Goal: Find specific page/section: Find specific page/section

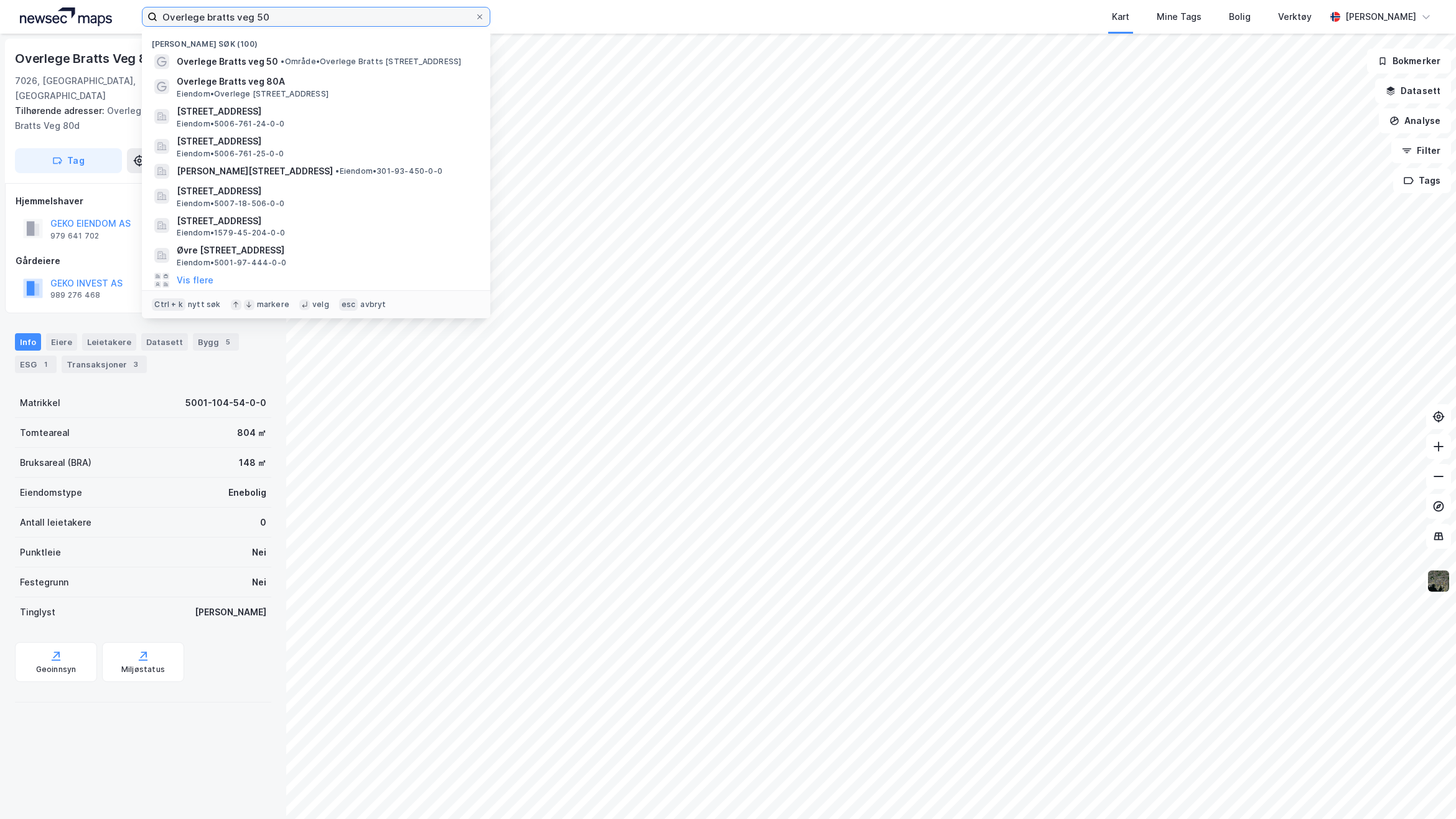
drag, startPoint x: 278, startPoint y: 19, endPoint x: 107, endPoint y: 11, distance: 171.2
click at [107, 11] on div "Overlege bratts veg 50 Nylige søk (100) Overlege Bratts veg 50 • Område • Overl…" at bounding box center [728, 17] width 1456 height 34
paste input "316/8"
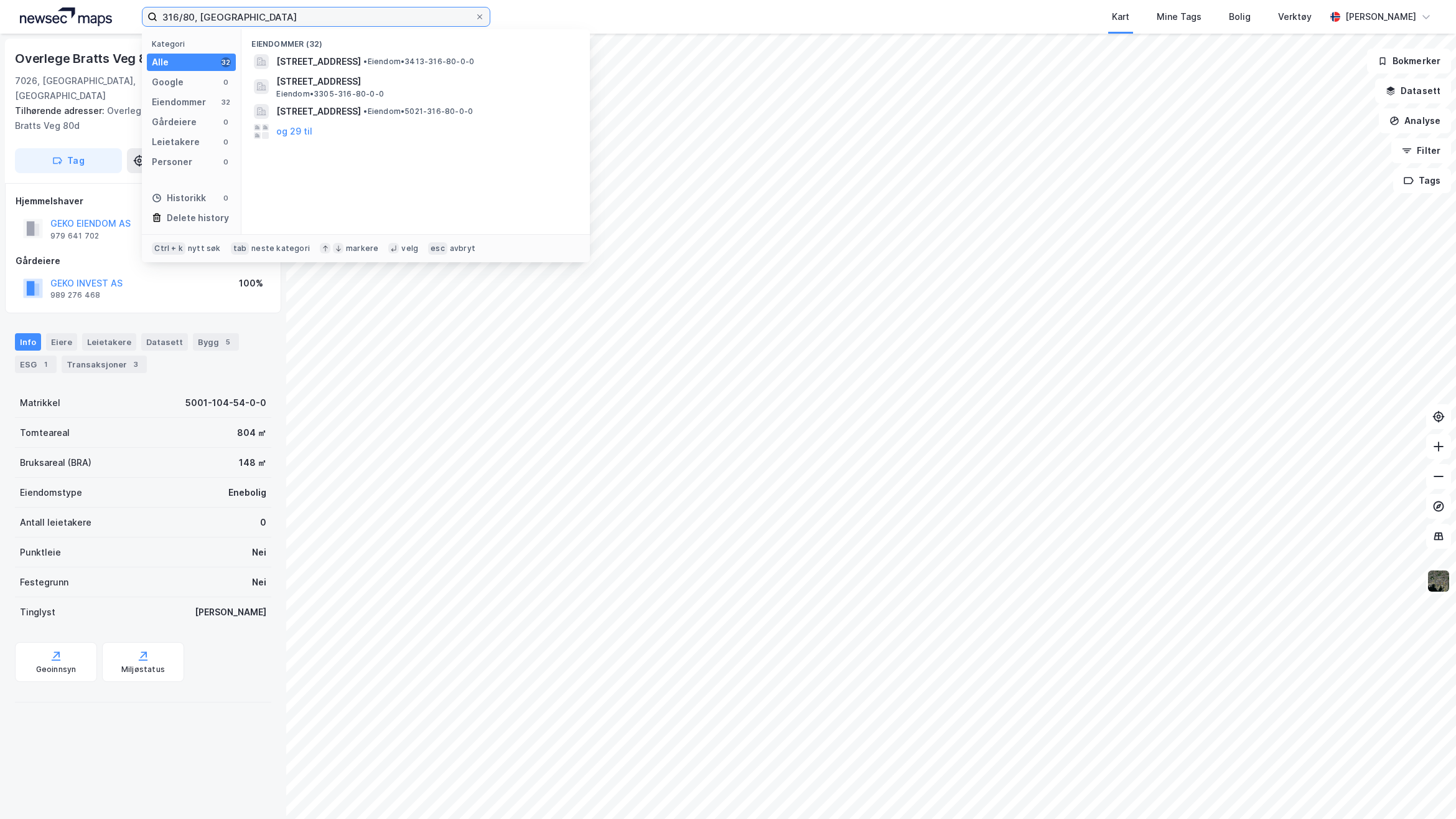
type input "316/80, [GEOGRAPHIC_DATA]"
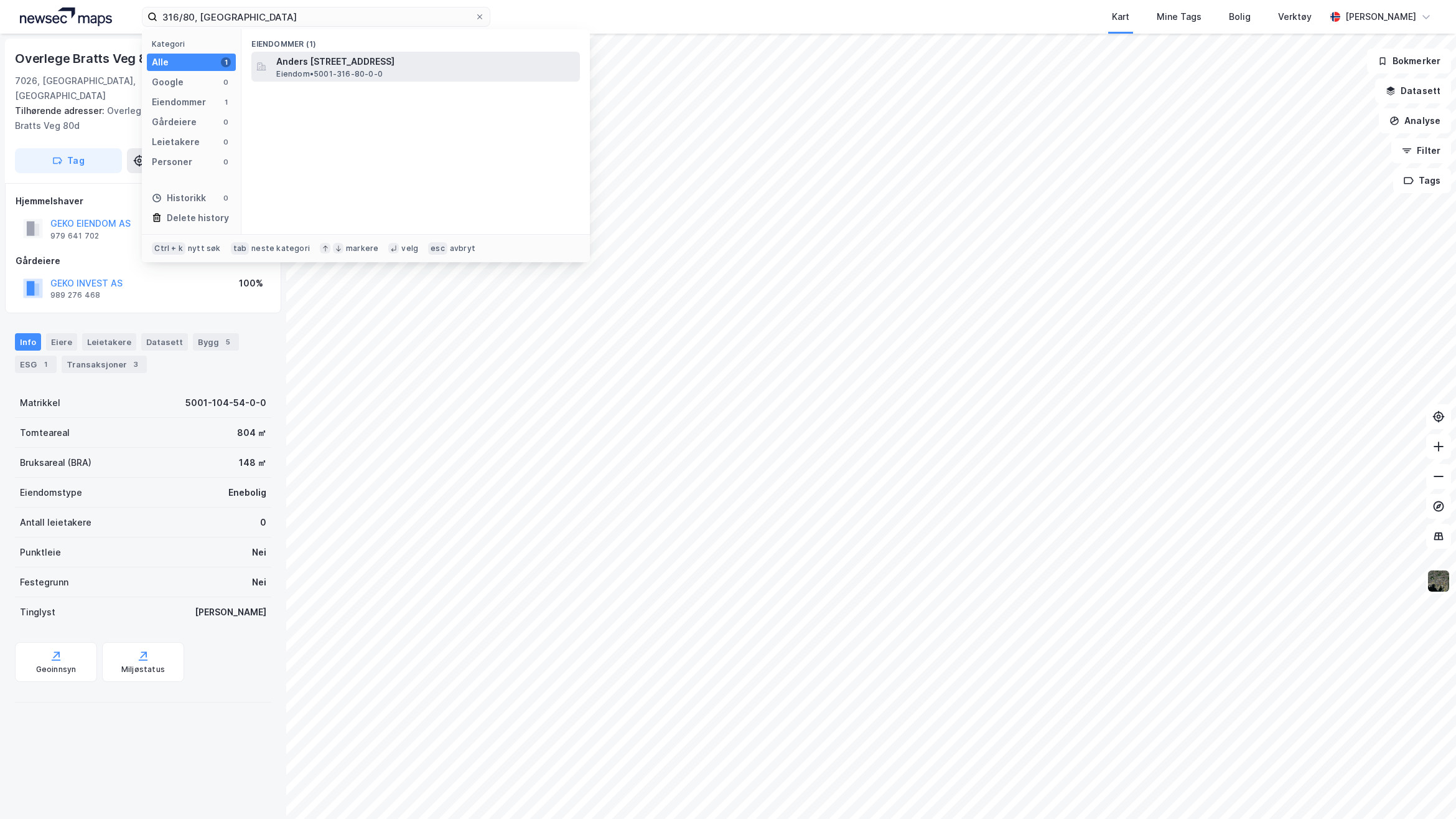
click at [299, 67] on span "Anders [STREET_ADDRESS]" at bounding box center [426, 62] width 299 height 15
